Goal: Information Seeking & Learning: Learn about a topic

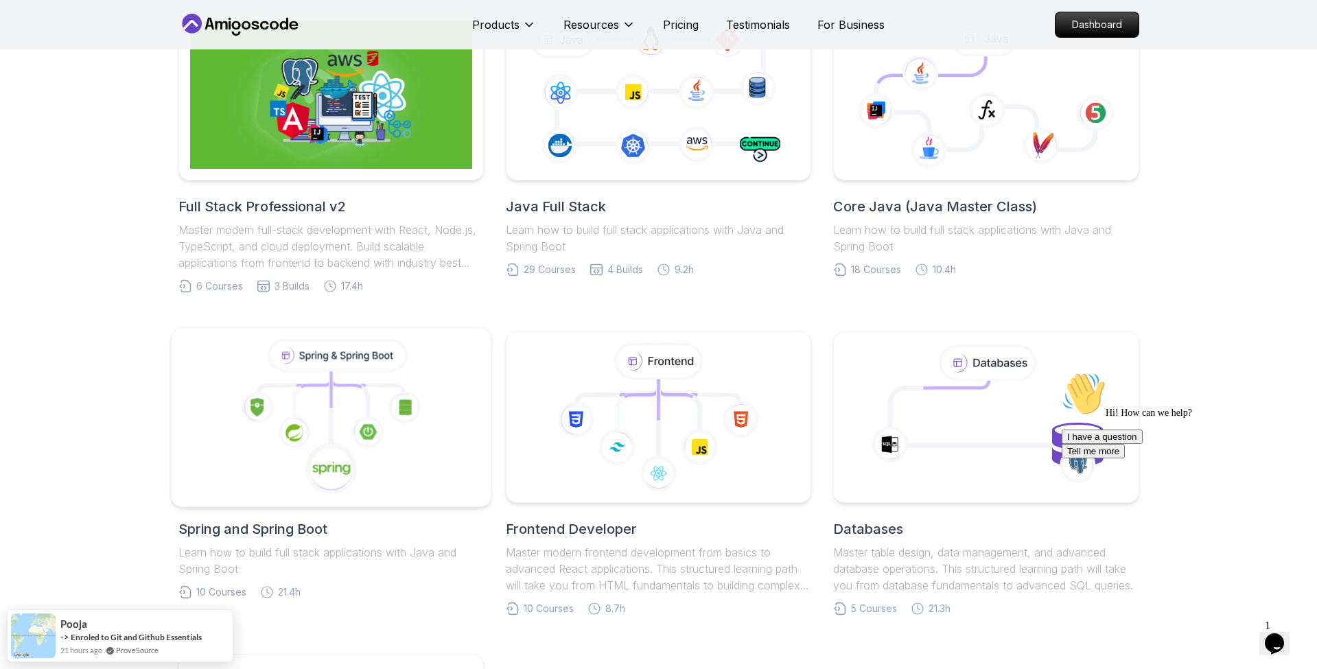
click at [420, 395] on icon at bounding box center [404, 407] width 32 height 32
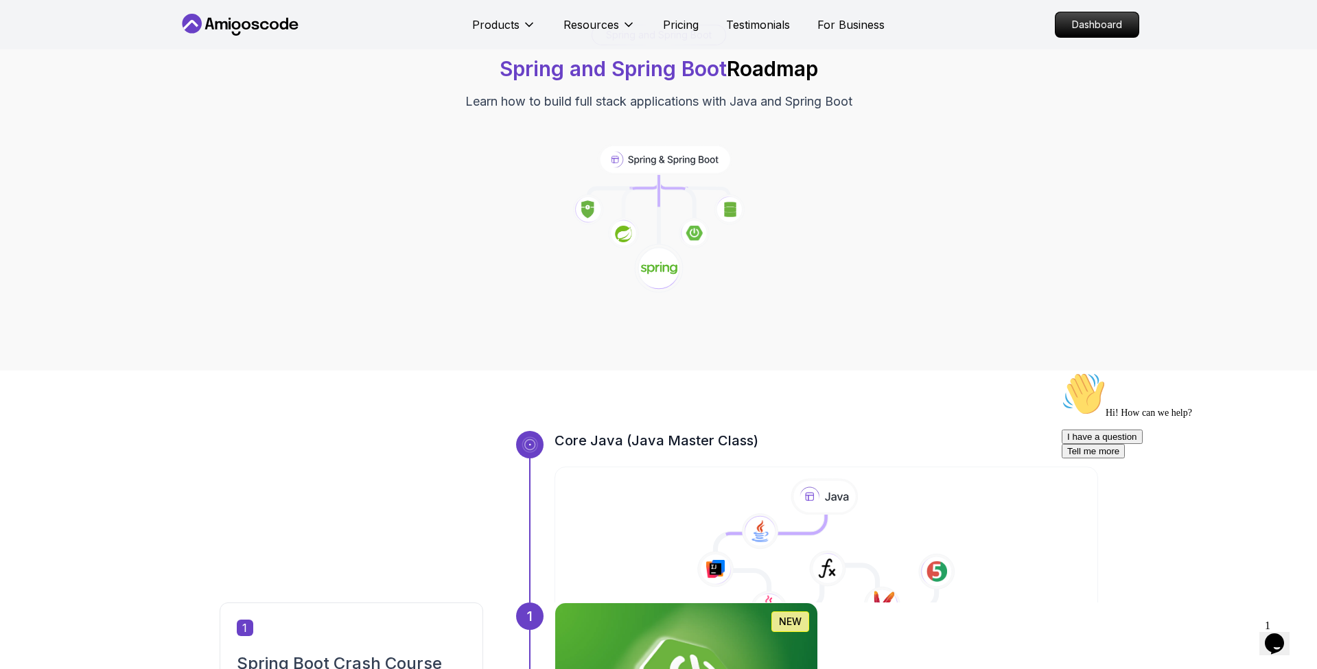
scroll to position [419, 0]
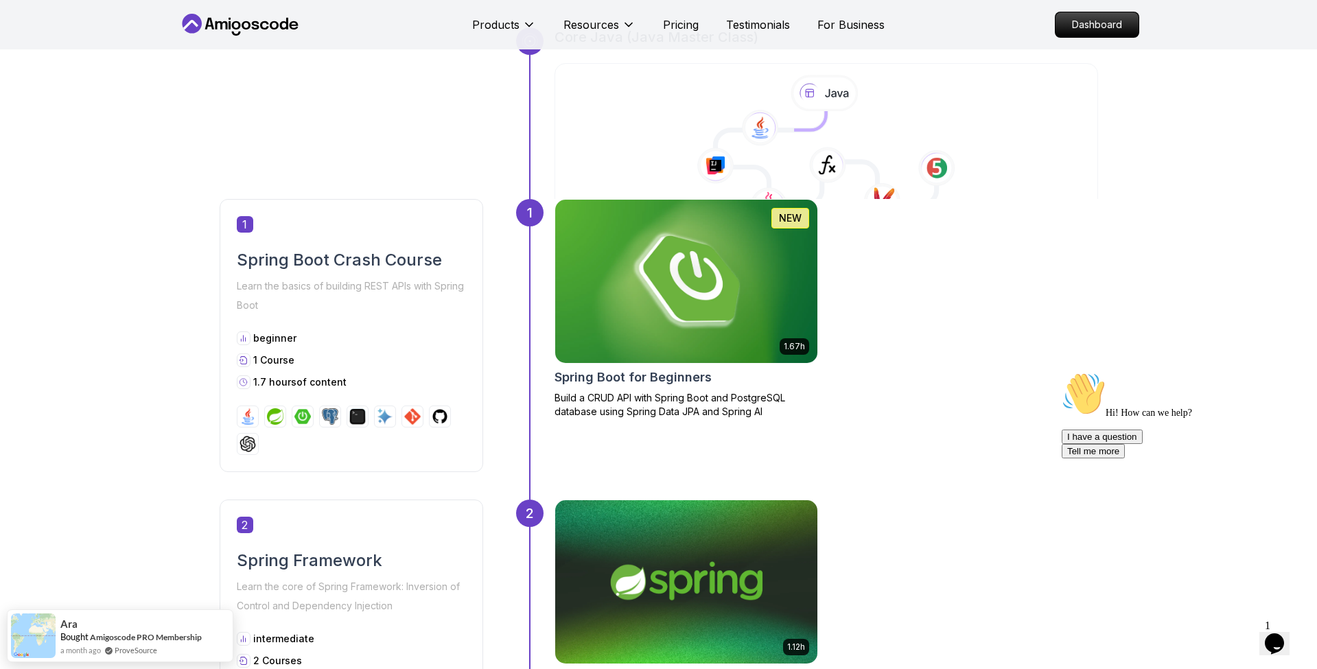
scroll to position [443, 0]
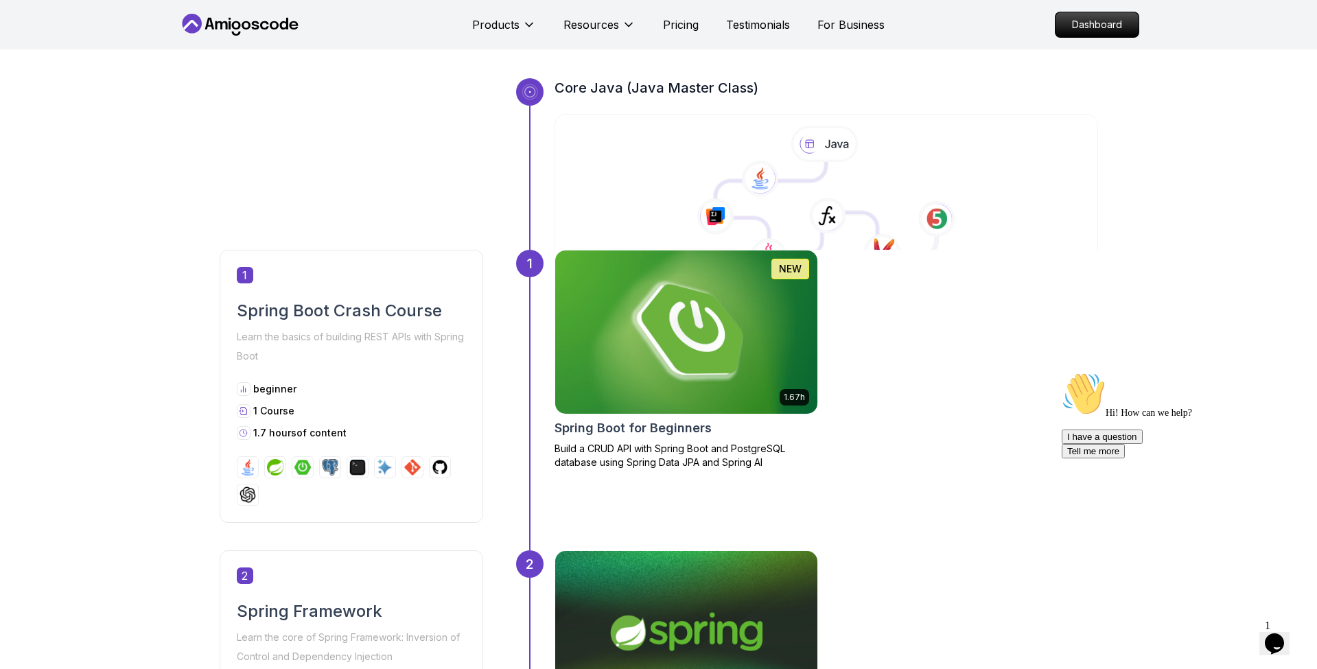
click at [740, 325] on img at bounding box center [685, 332] width 275 height 172
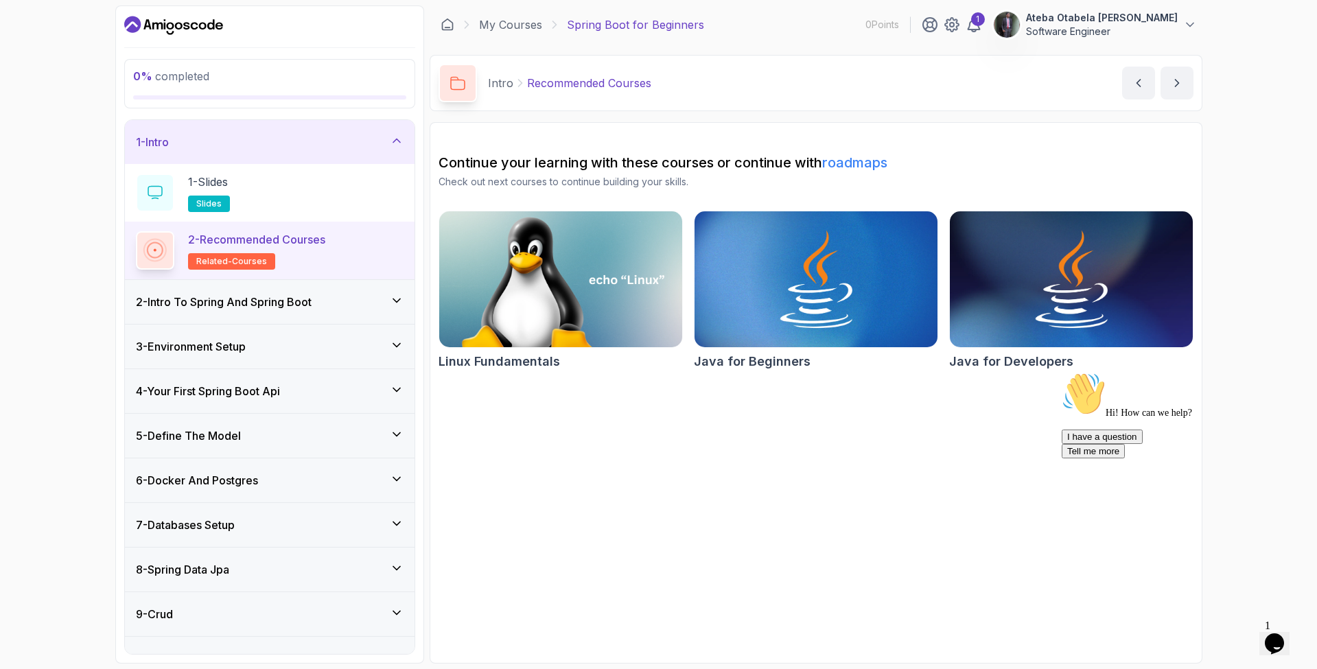
click at [366, 486] on div "6 - Docker And Postgres" at bounding box center [270, 480] width 268 height 16
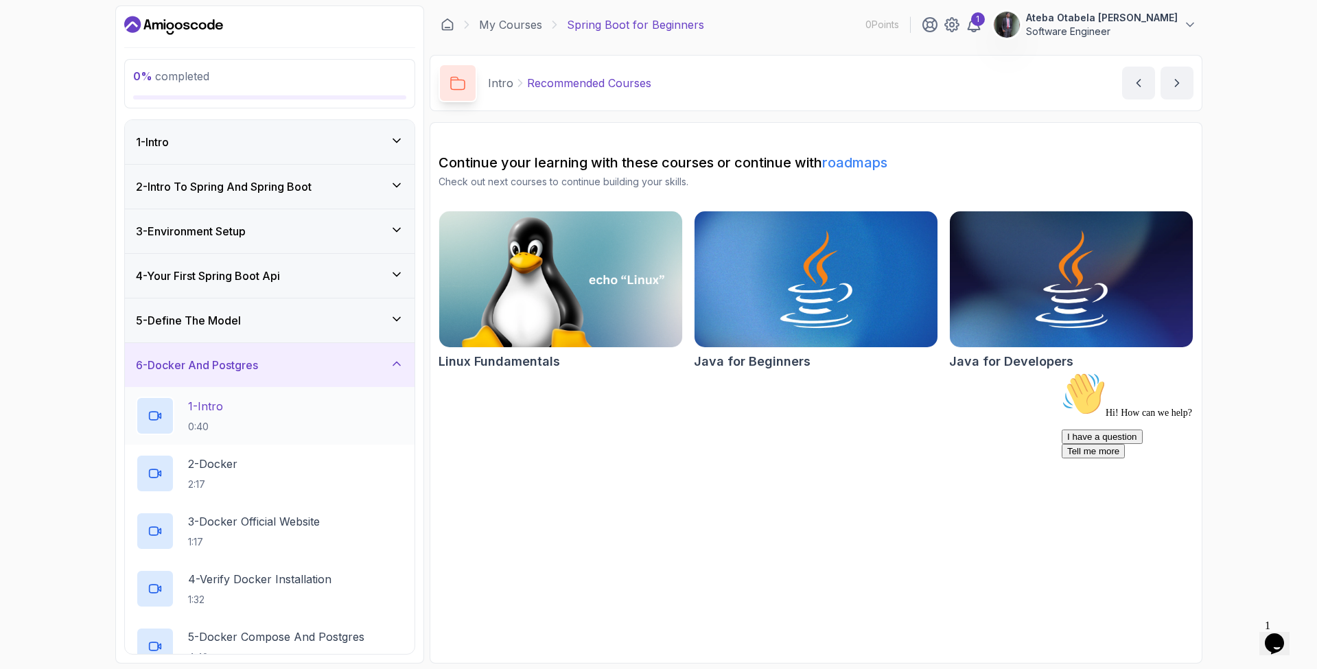
click at [292, 423] on div "1 - Intro 0:40" at bounding box center [270, 416] width 268 height 38
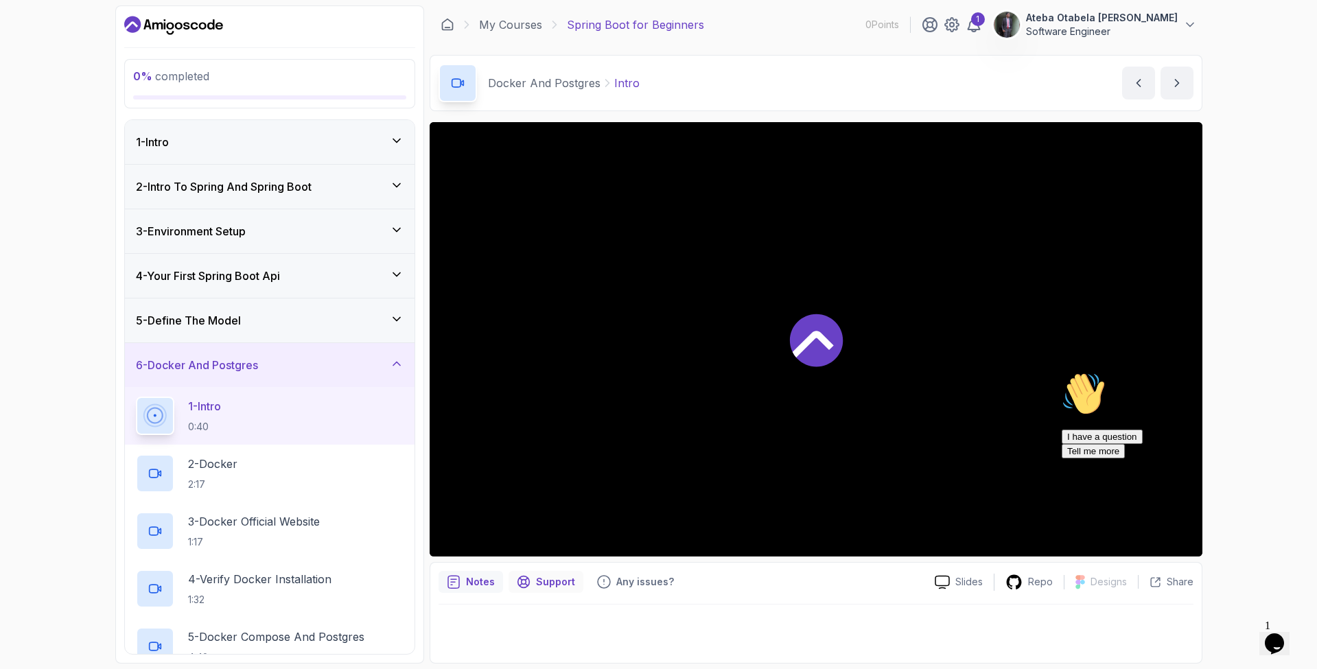
click at [550, 580] on p "Support" at bounding box center [555, 582] width 39 height 14
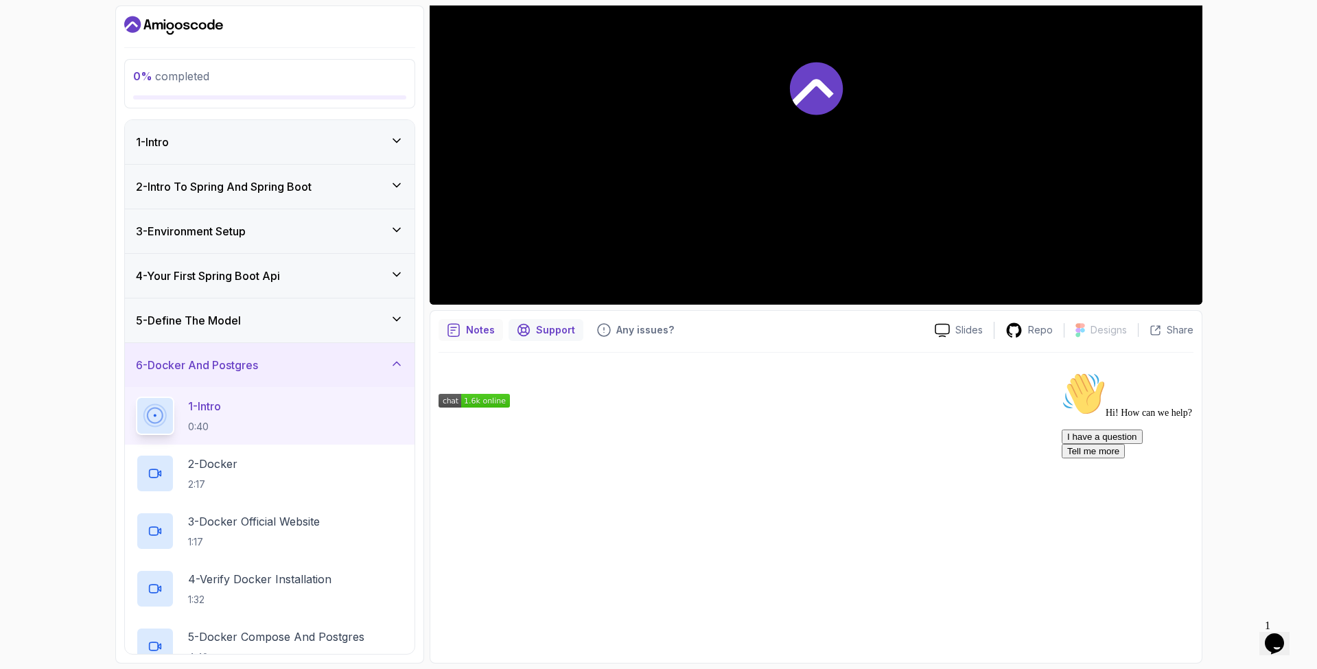
click at [487, 332] on p "Notes" at bounding box center [480, 330] width 29 height 14
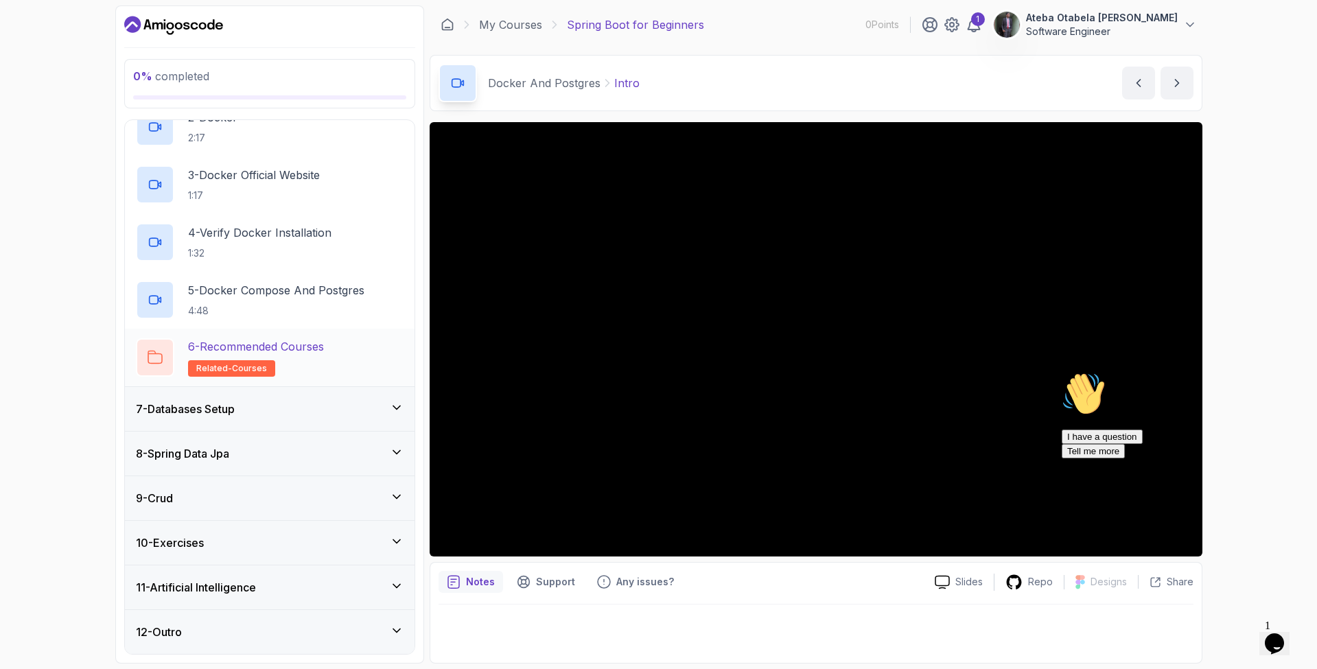
scroll to position [347, 0]
click at [267, 291] on p "5 - Docker Compose And Postgres" at bounding box center [276, 290] width 176 height 16
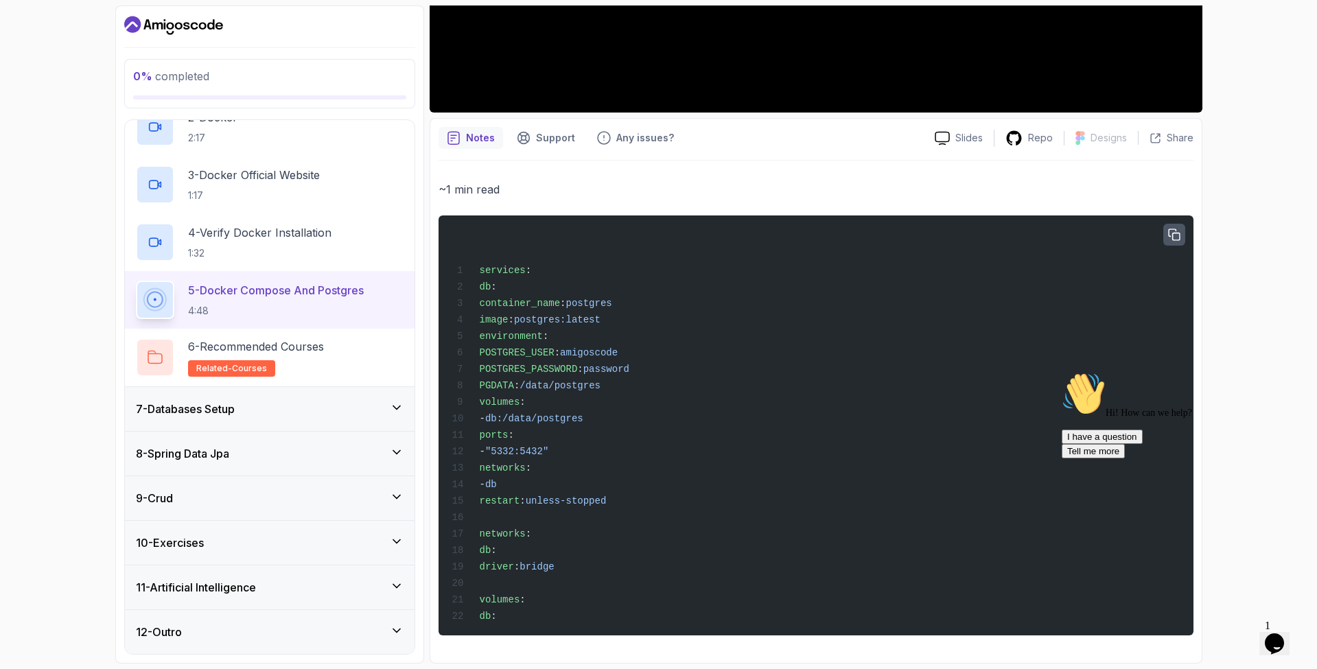
click at [1174, 229] on icon "button" at bounding box center [1174, 235] width 12 height 12
click at [525, 528] on span "networks" at bounding box center [502, 533] width 46 height 11
